Goal: Task Accomplishment & Management: Manage account settings

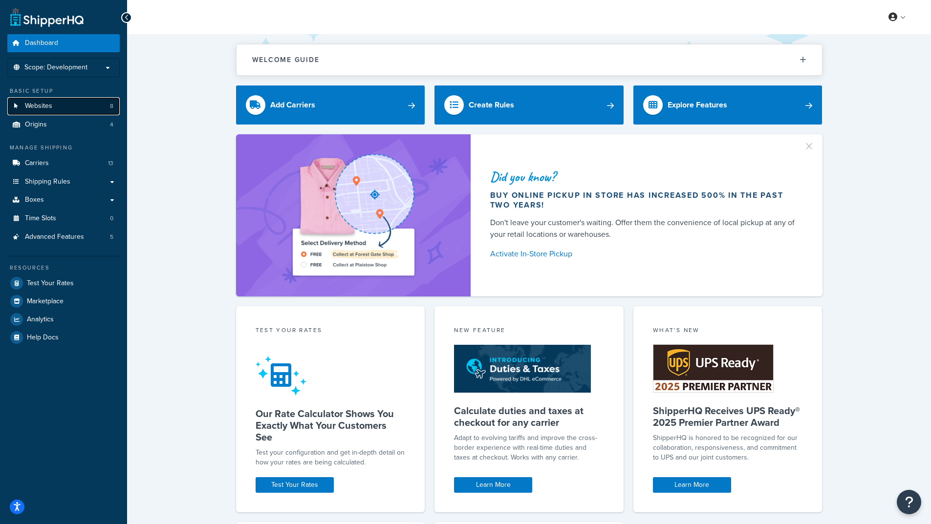
click at [75, 106] on link "Websites 8" at bounding box center [63, 106] width 112 height 18
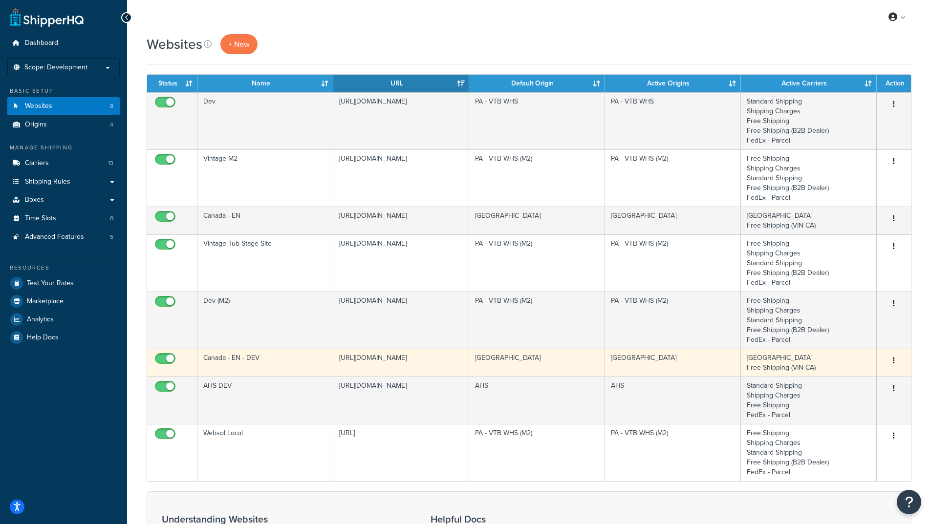
click at [435, 364] on td "https://dev.vintagetub.ca/" at bounding box center [401, 363] width 136 height 28
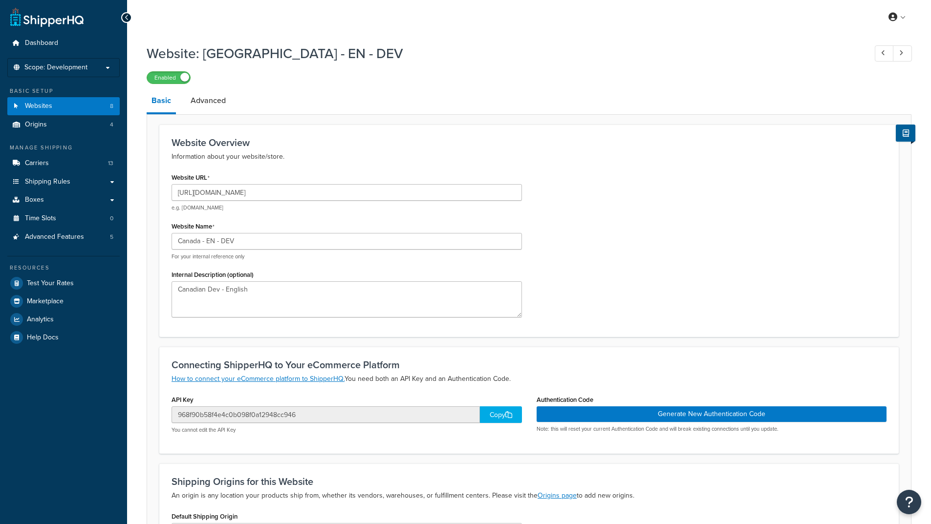
select select "152922"
click at [201, 106] on link "Advanced" at bounding box center [208, 100] width 45 height 23
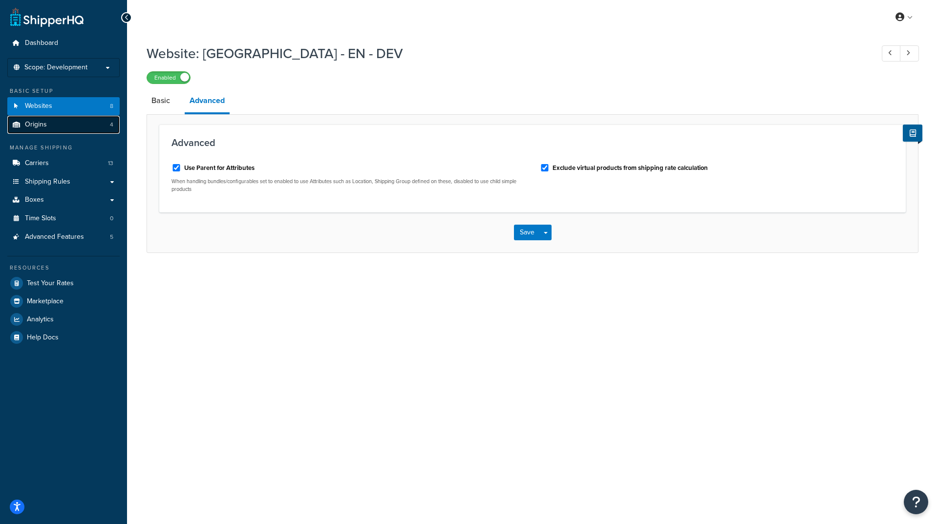
click at [52, 124] on link "Origins 4" at bounding box center [63, 125] width 112 height 18
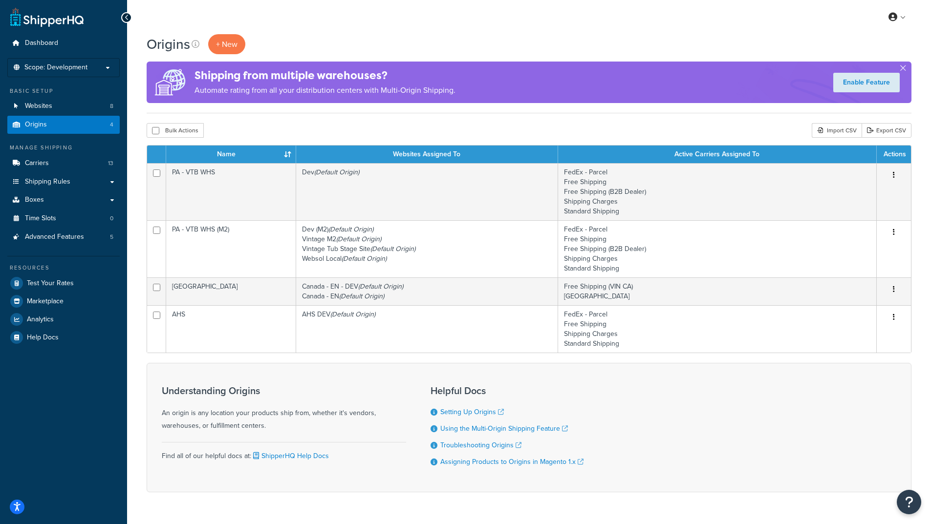
click at [529, 26] on div "My Profile Billing Global Settings Contact Us Logout" at bounding box center [529, 17] width 804 height 34
click at [637, 131] on div "Bulk Actions Duplicate Delete Import CSV Export CSV" at bounding box center [529, 130] width 765 height 15
click at [112, 184] on link "Shipping Rules" at bounding box center [63, 182] width 112 height 18
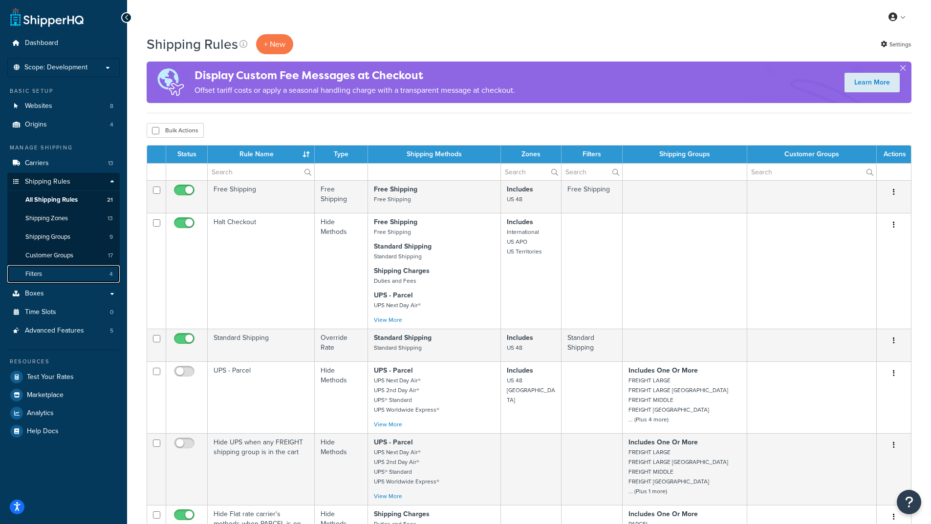
click at [83, 278] on link "Filters 4" at bounding box center [63, 274] width 112 height 18
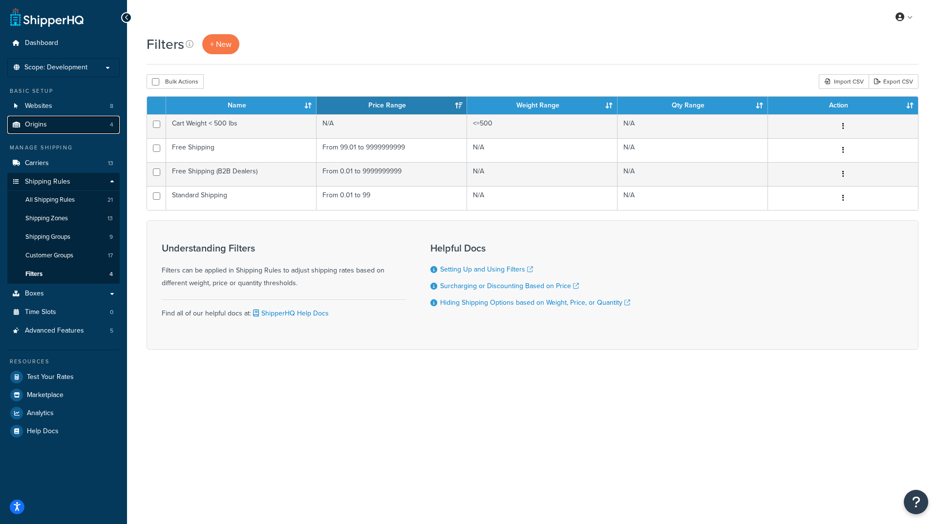
click at [69, 128] on link "Origins 4" at bounding box center [63, 125] width 112 height 18
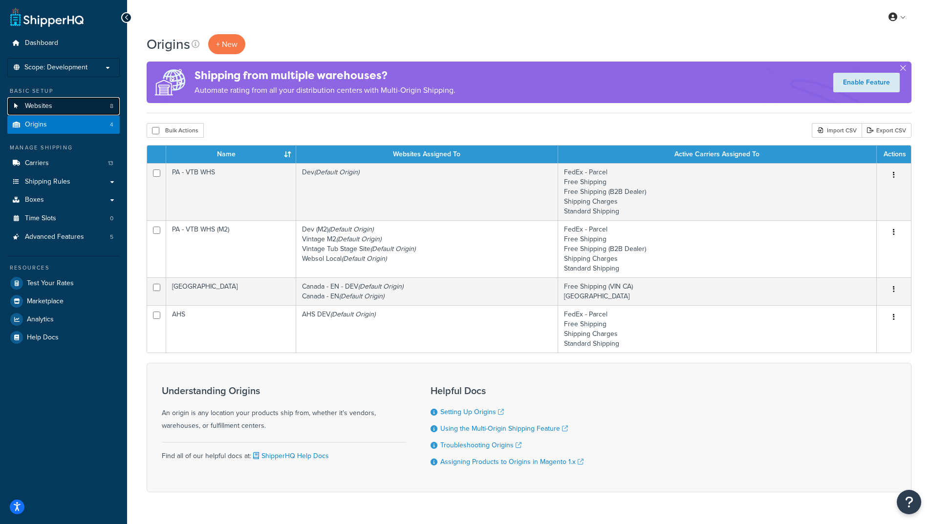
click at [74, 109] on link "Websites 8" at bounding box center [63, 106] width 112 height 18
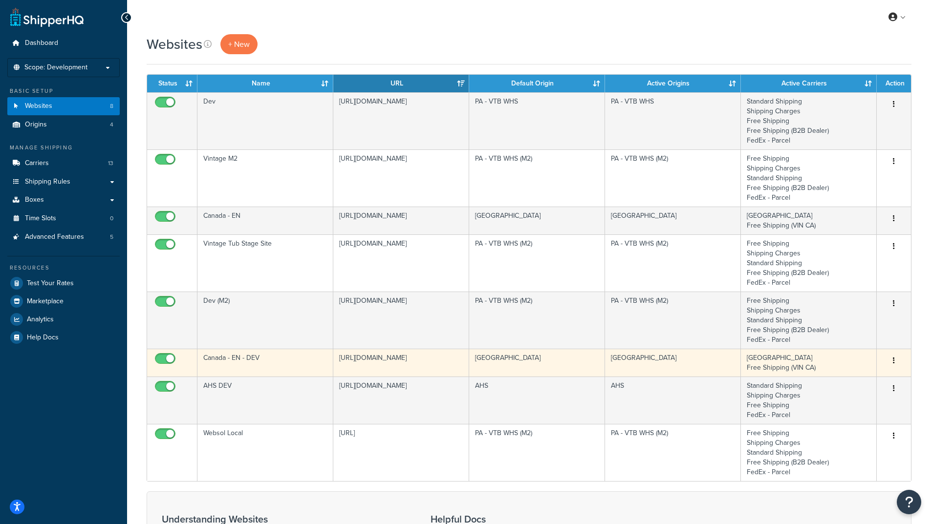
click at [894, 362] on icon "button" at bounding box center [894, 360] width 2 height 7
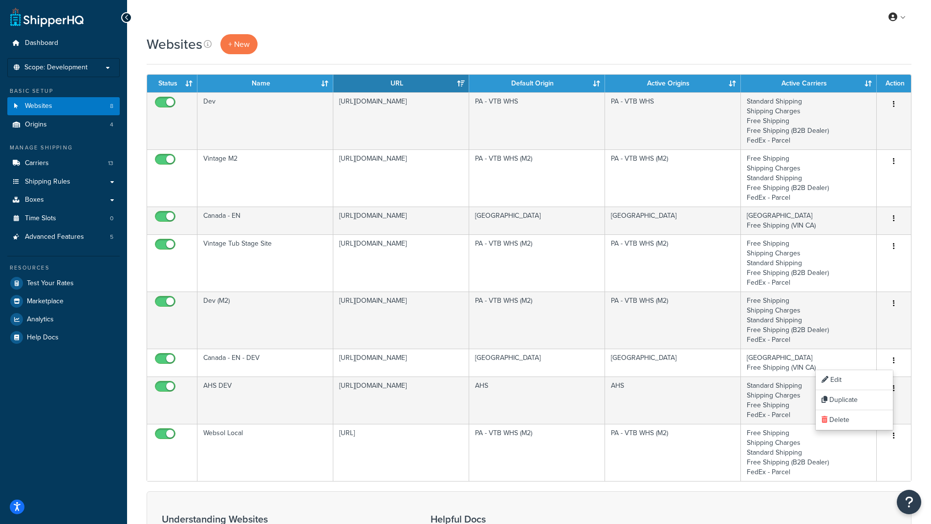
click at [919, 360] on div "Websites + New Contact Us Send Us A Message Contact Information Name * Email * …" at bounding box center [529, 357] width 804 height 647
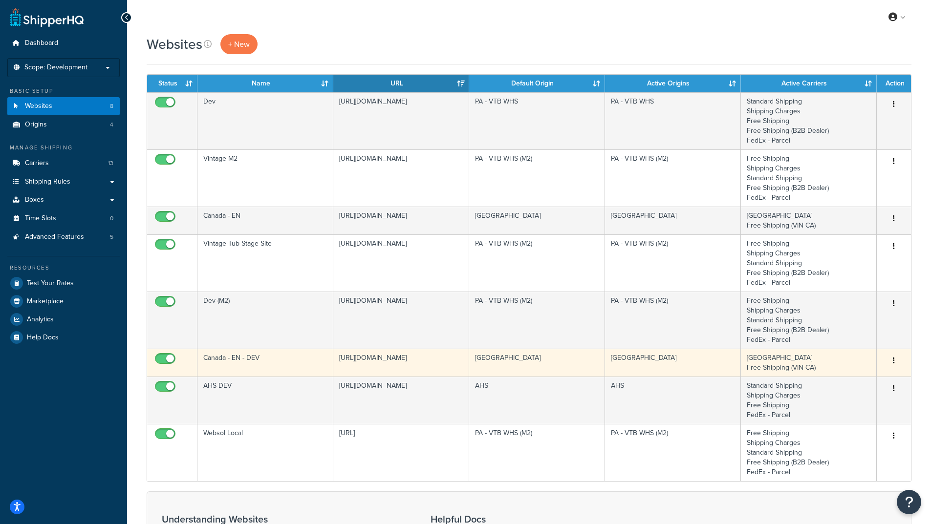
click at [275, 361] on td "Canada - EN - DEV" at bounding box center [265, 363] width 136 height 28
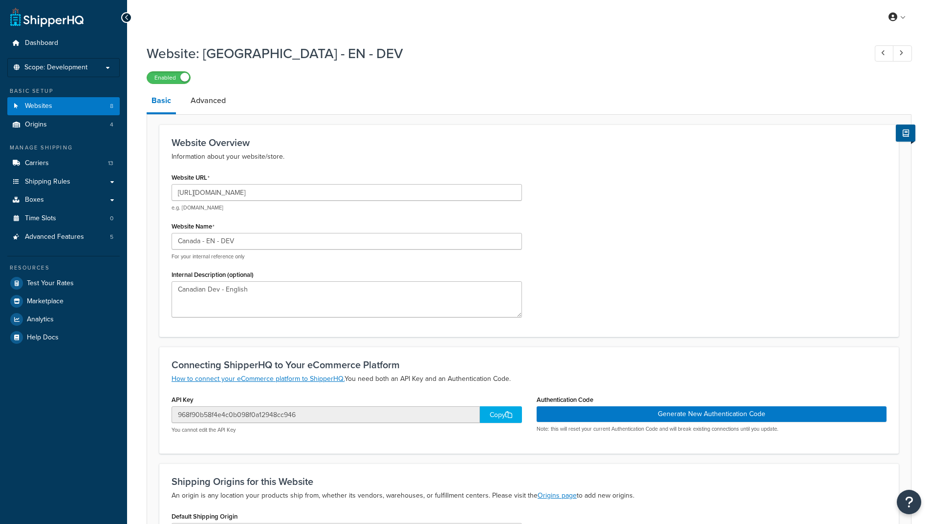
select select "152922"
click at [207, 103] on link "Advanced" at bounding box center [208, 100] width 45 height 23
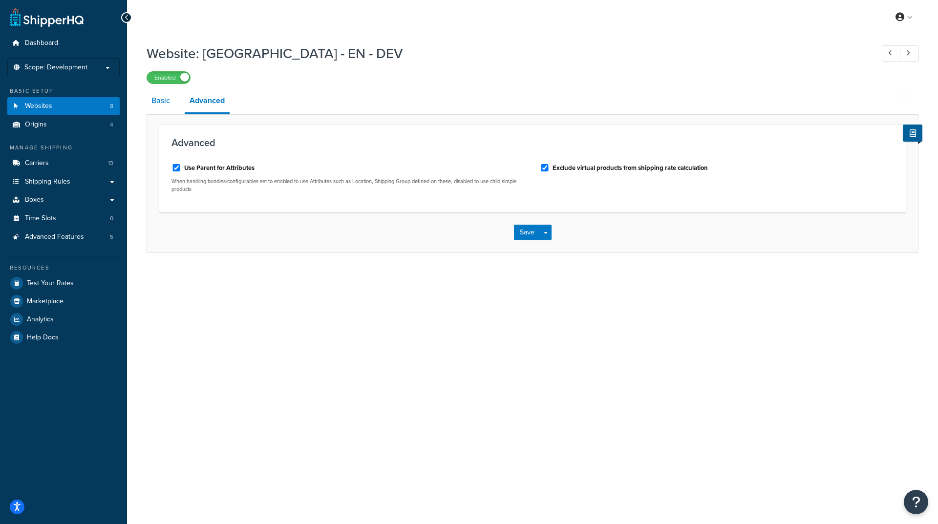
click at [174, 101] on link "Basic" at bounding box center [161, 100] width 28 height 23
select select "152922"
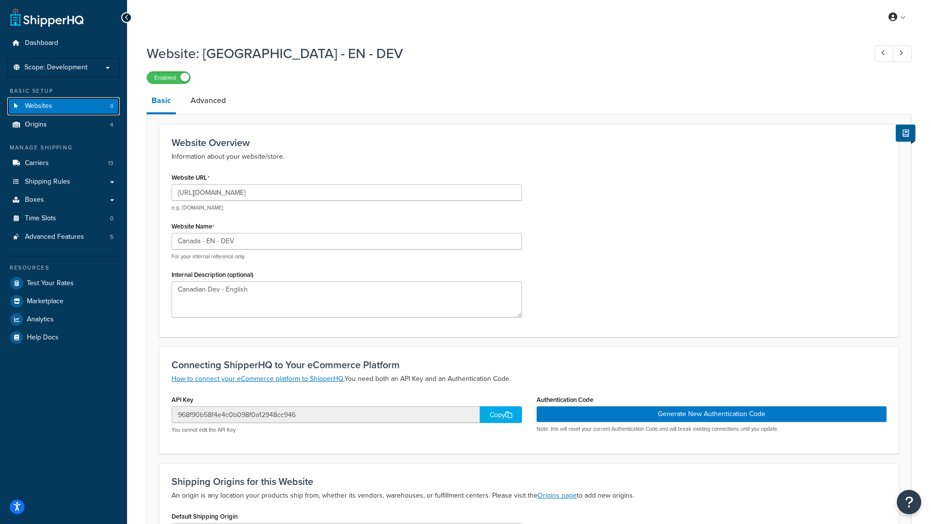
click at [58, 107] on link "Websites 8" at bounding box center [63, 106] width 112 height 18
